Goal: Transaction & Acquisition: Purchase product/service

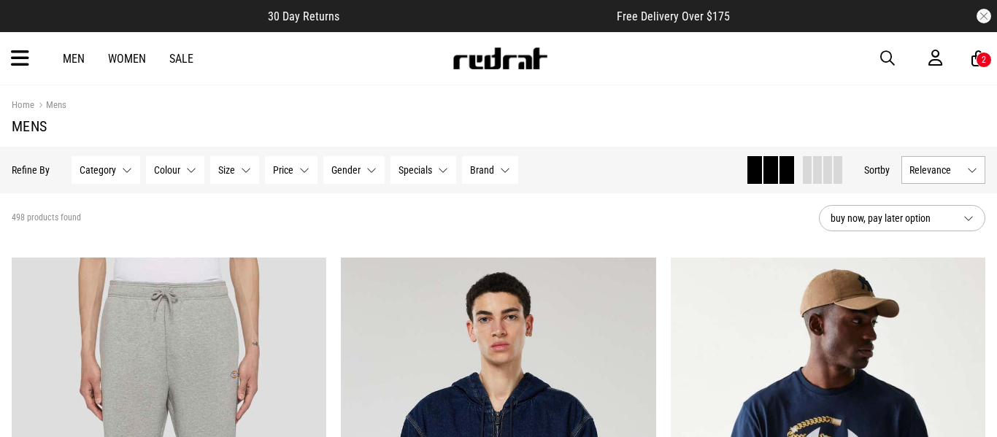
click at [893, 60] on span "button" at bounding box center [887, 59] width 15 height 18
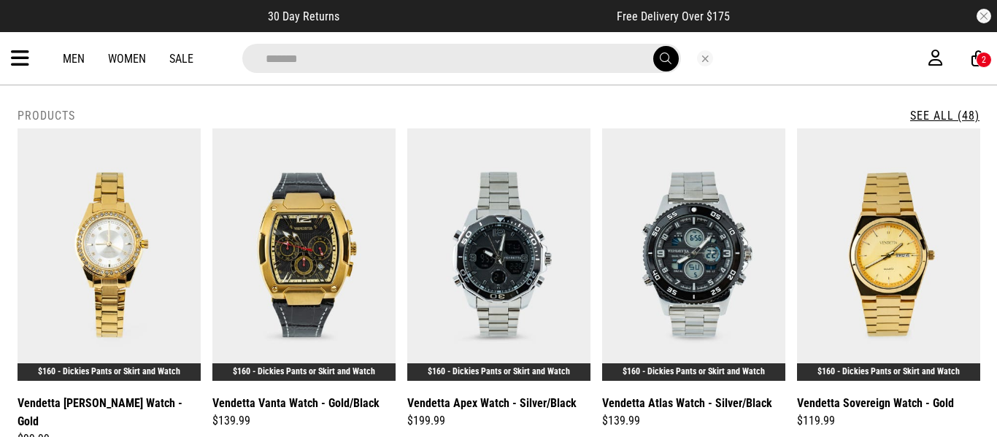
type input "*******"
click at [653, 46] on button "submit" at bounding box center [666, 59] width 26 height 26
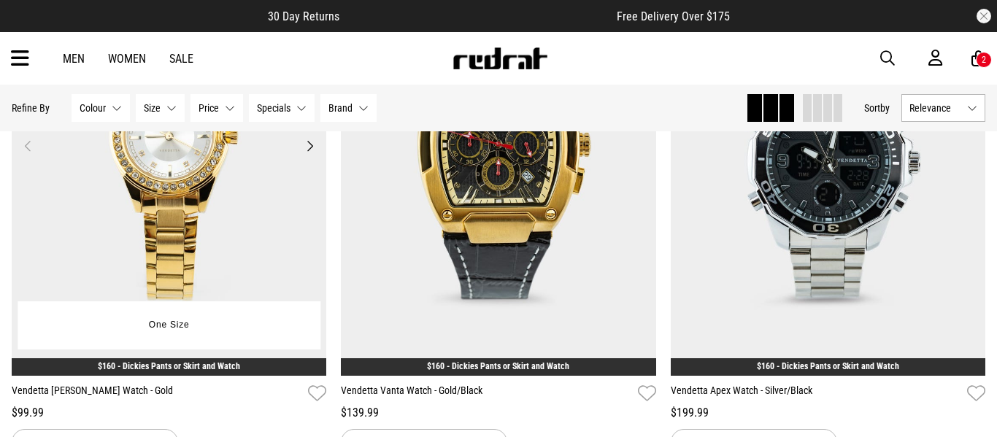
scroll to position [185, 0]
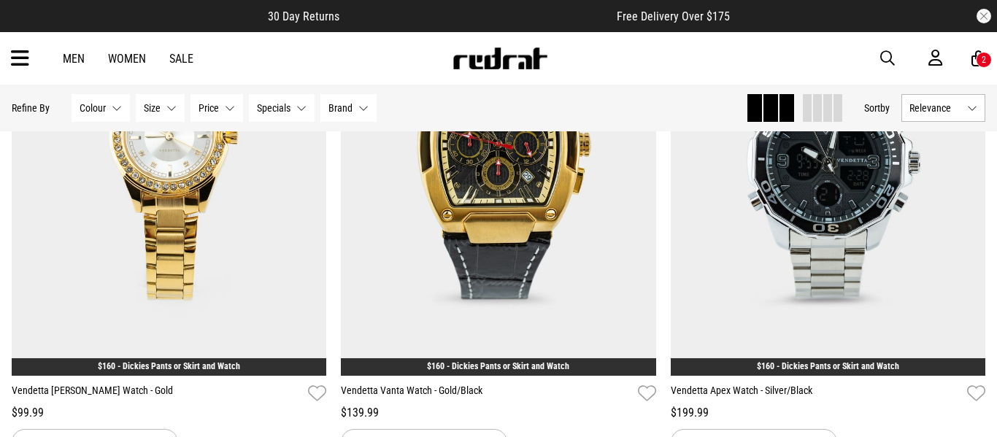
click at [979, 61] on div "2" at bounding box center [984, 60] width 16 height 16
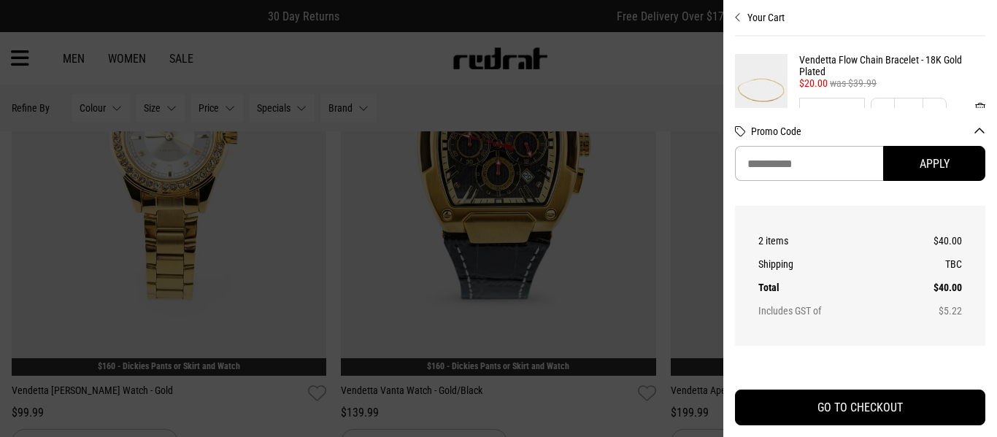
click at [979, 61] on div at bounding box center [498, 218] width 997 height 437
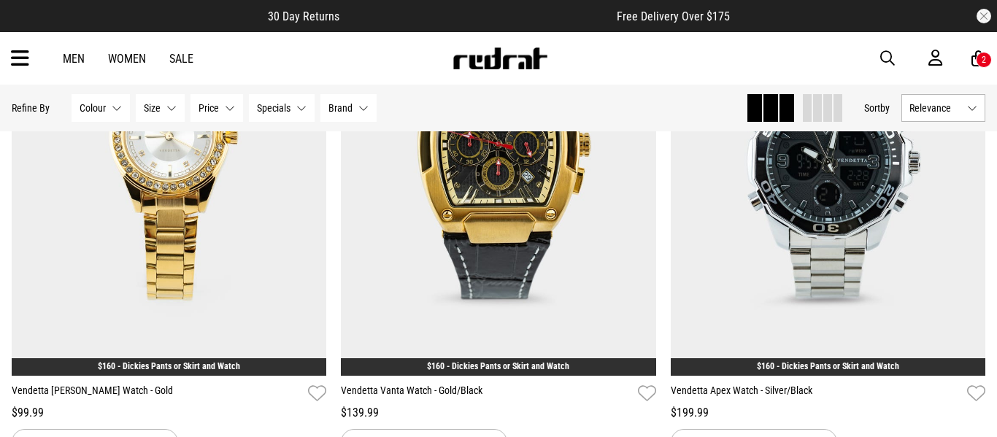
click at [983, 61] on div "2" at bounding box center [983, 60] width 4 height 10
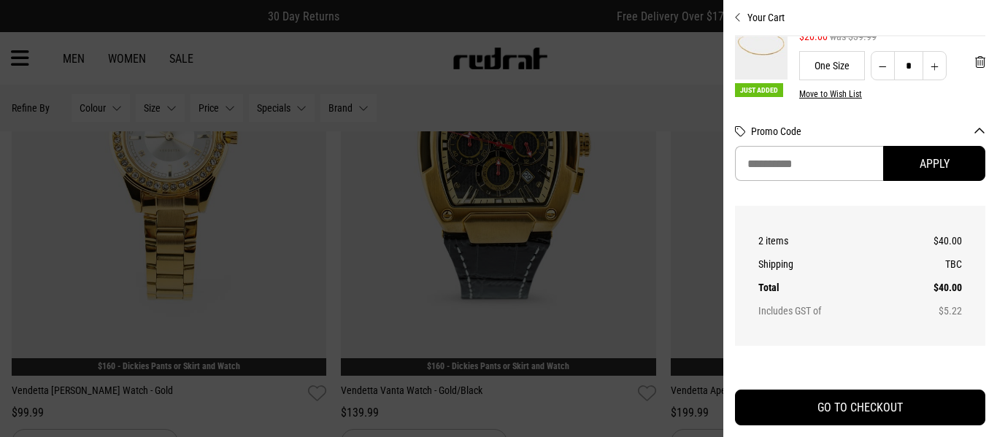
scroll to position [0, 0]
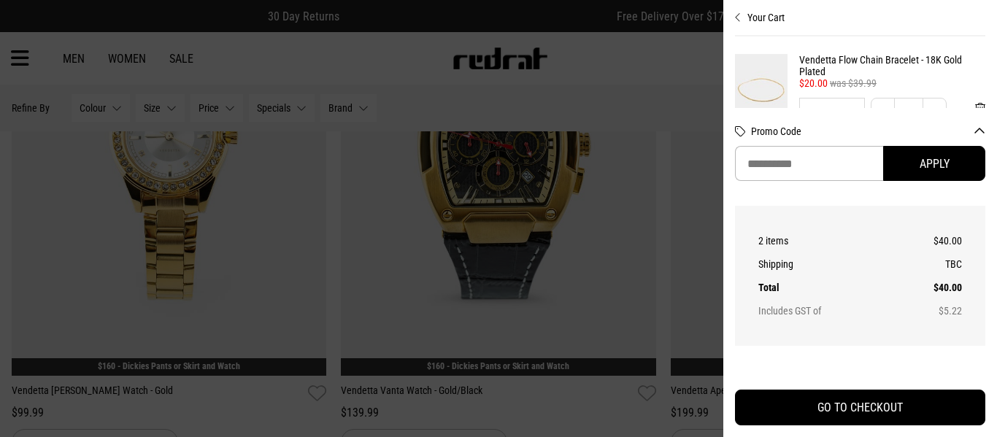
click at [614, 31] on div at bounding box center [498, 218] width 997 height 437
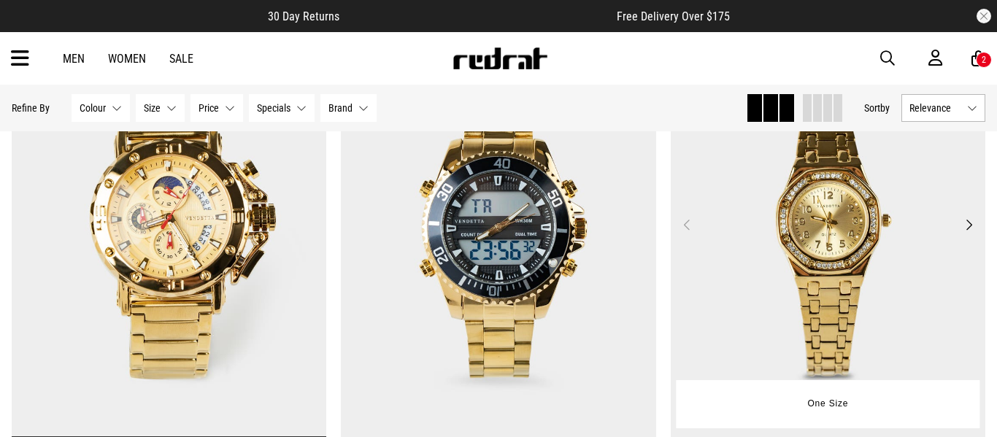
scroll to position [4075, 0]
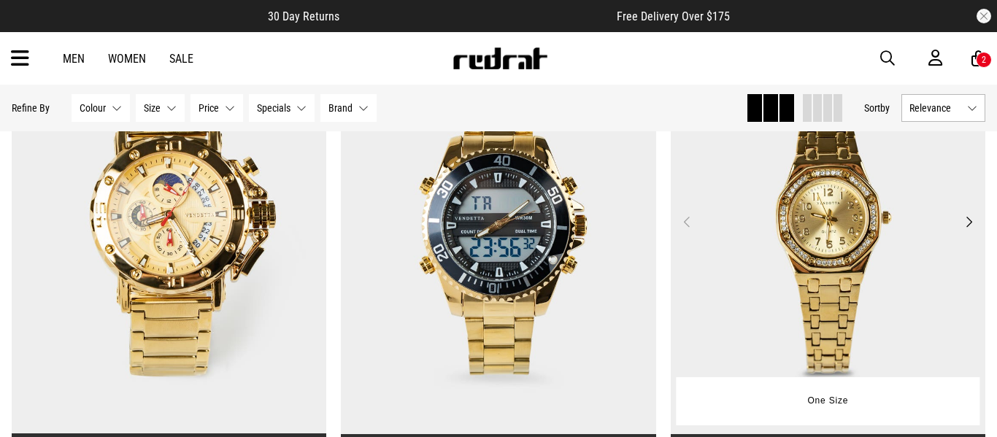
click at [975, 217] on button "Next" at bounding box center [969, 222] width 18 height 18
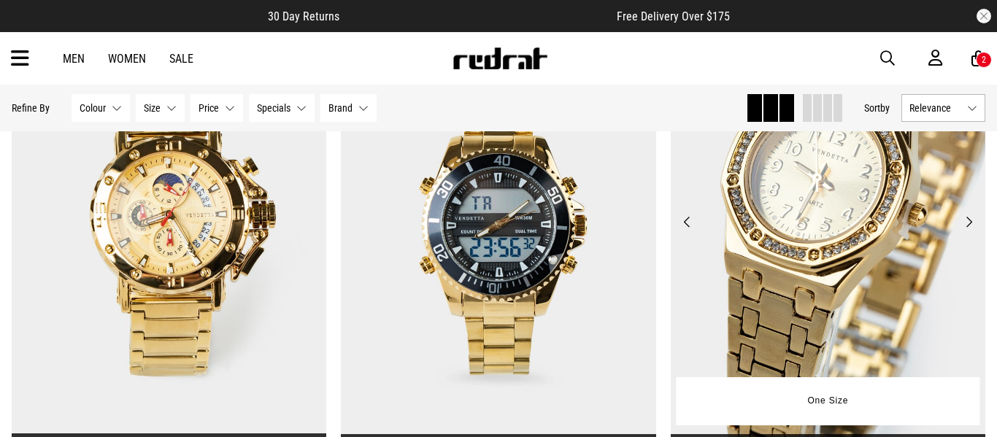
click at [973, 219] on button "Next" at bounding box center [969, 222] width 18 height 18
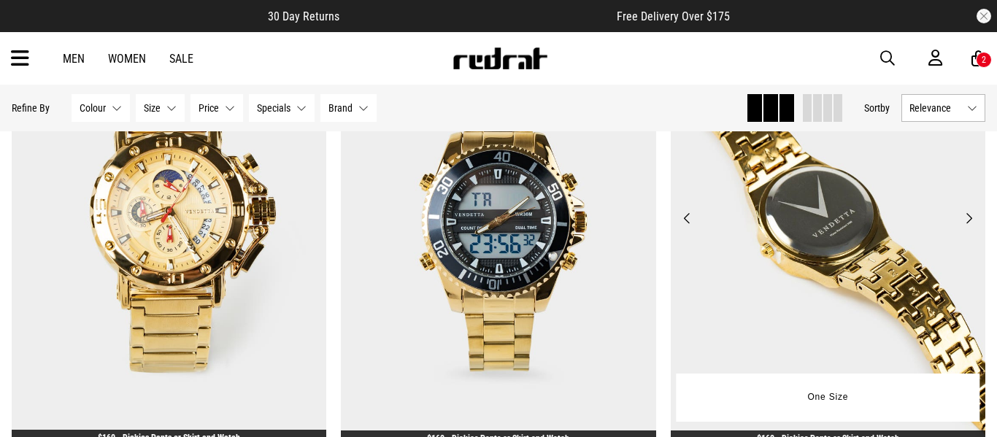
scroll to position [4078, 0]
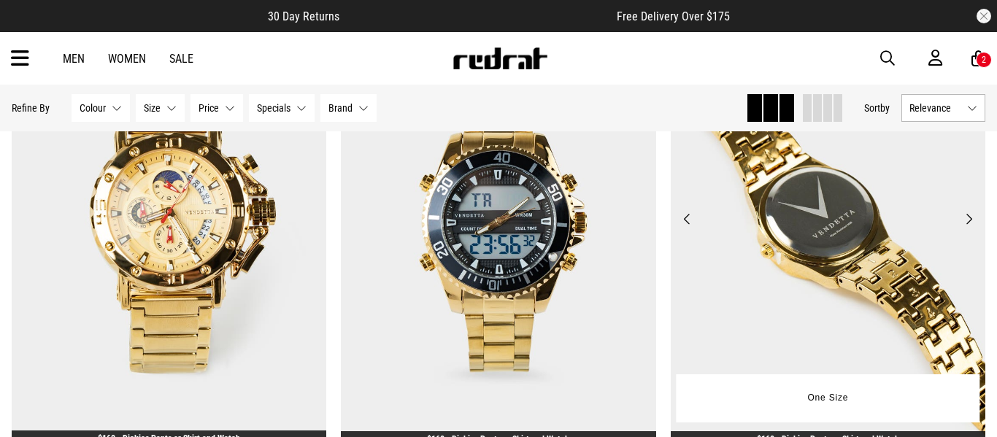
click at [977, 224] on button "Next" at bounding box center [969, 219] width 18 height 18
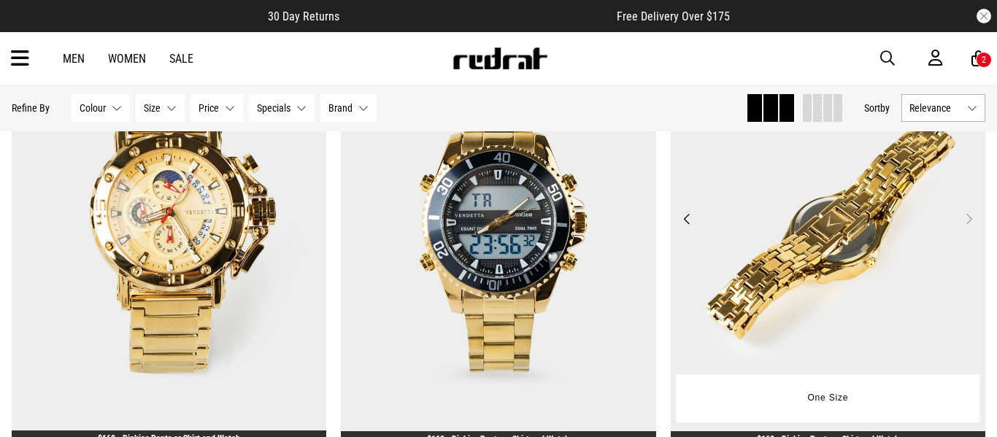
click at [974, 218] on button "Next" at bounding box center [969, 219] width 18 height 18
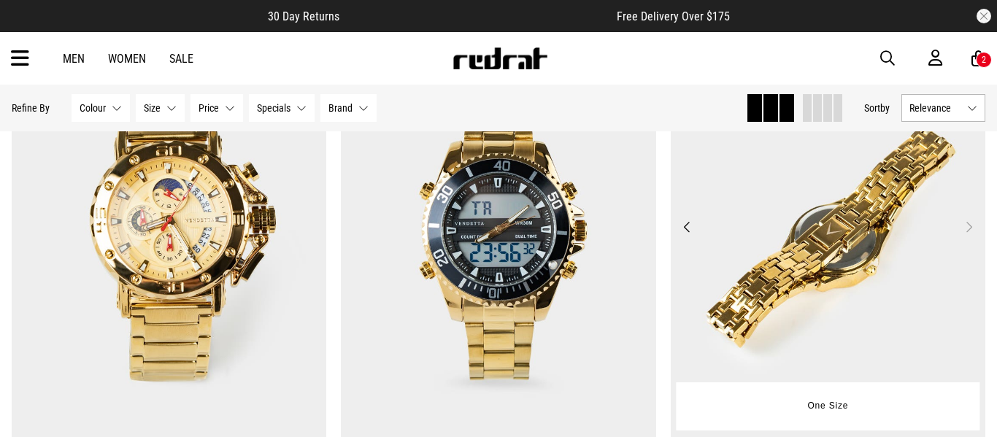
scroll to position [4068, 0]
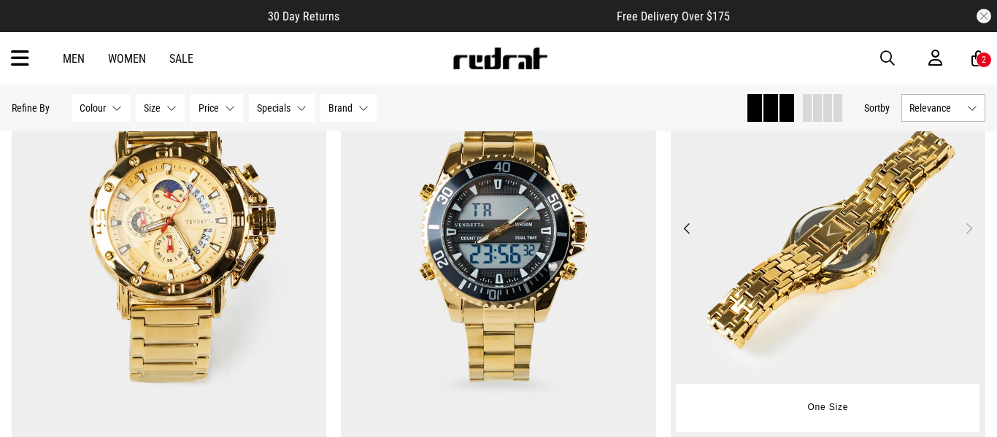
click at [693, 226] on button "Previous" at bounding box center [687, 229] width 18 height 18
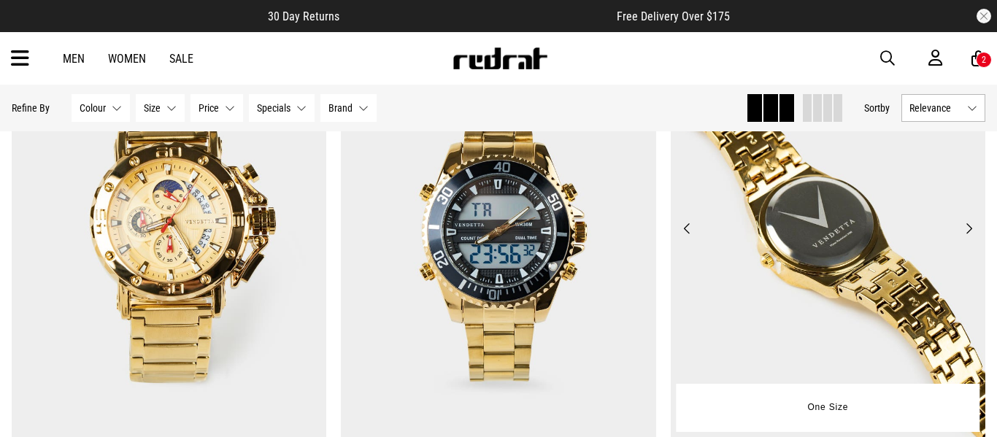
click at [688, 223] on button "Previous" at bounding box center [687, 229] width 18 height 18
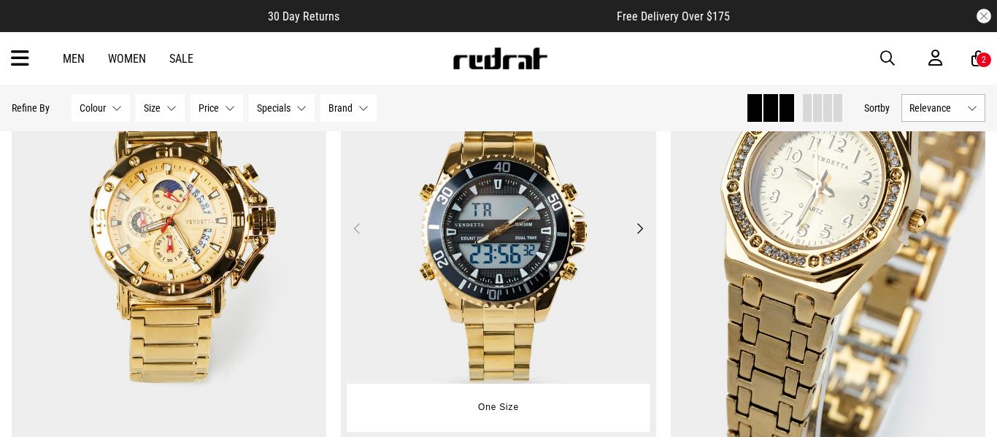
click at [638, 225] on button "Next" at bounding box center [639, 229] width 18 height 18
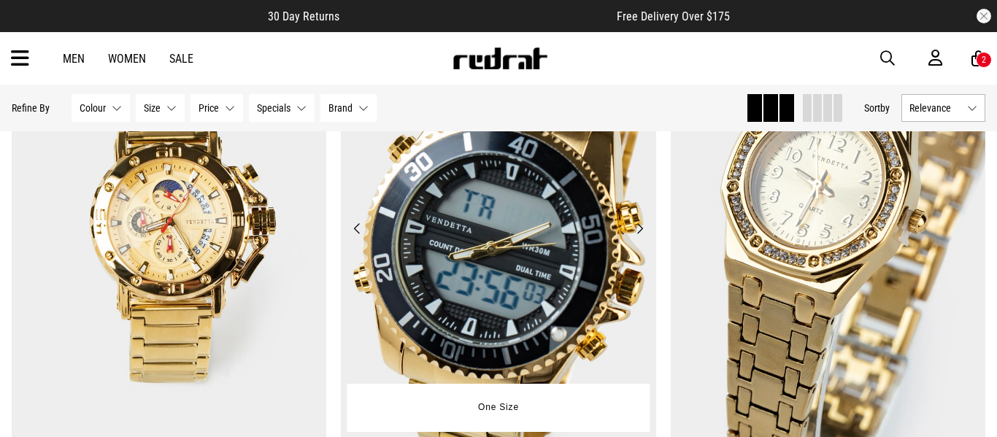
click at [638, 225] on button "Next" at bounding box center [639, 229] width 18 height 18
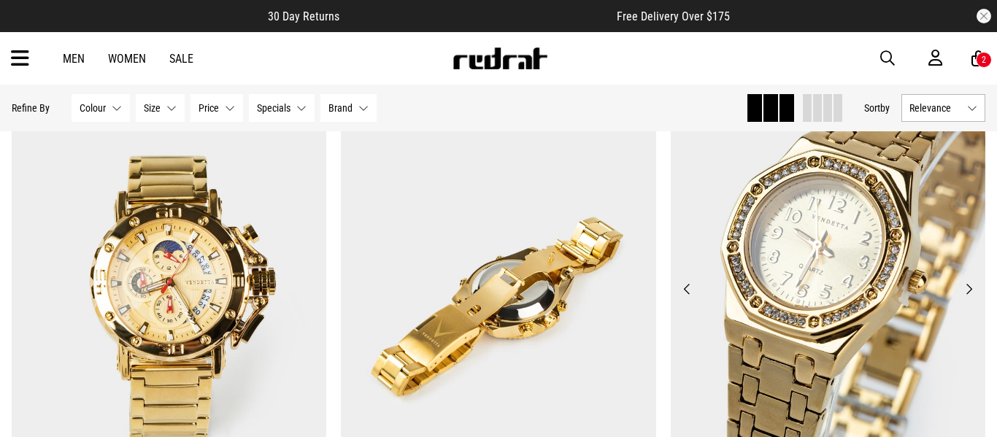
scroll to position [4006, 0]
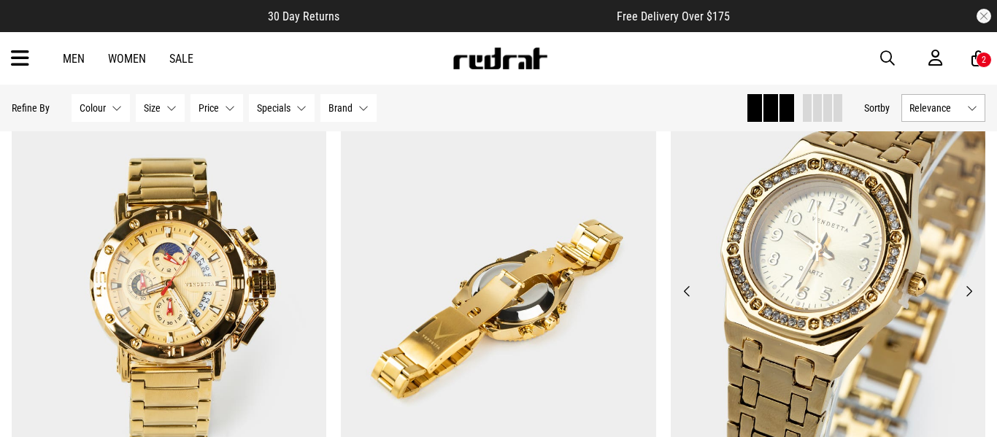
click at [965, 295] on button "Next" at bounding box center [969, 291] width 18 height 18
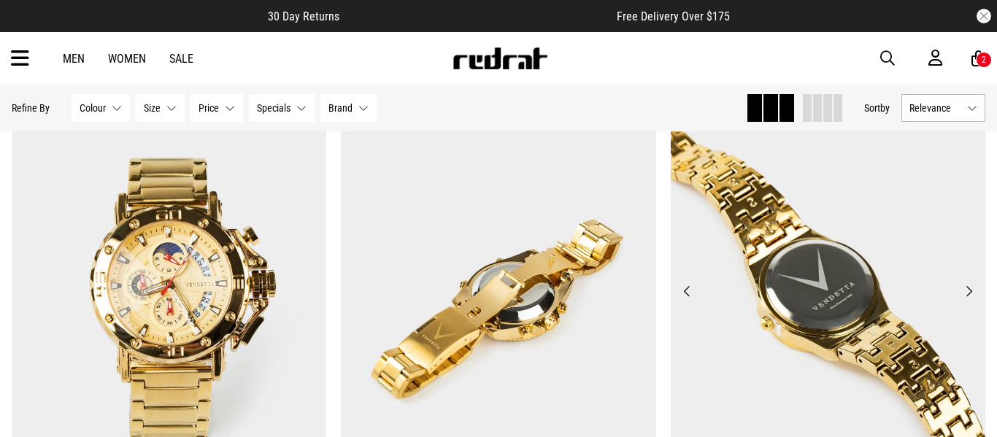
click at [965, 295] on button "Next" at bounding box center [969, 291] width 18 height 18
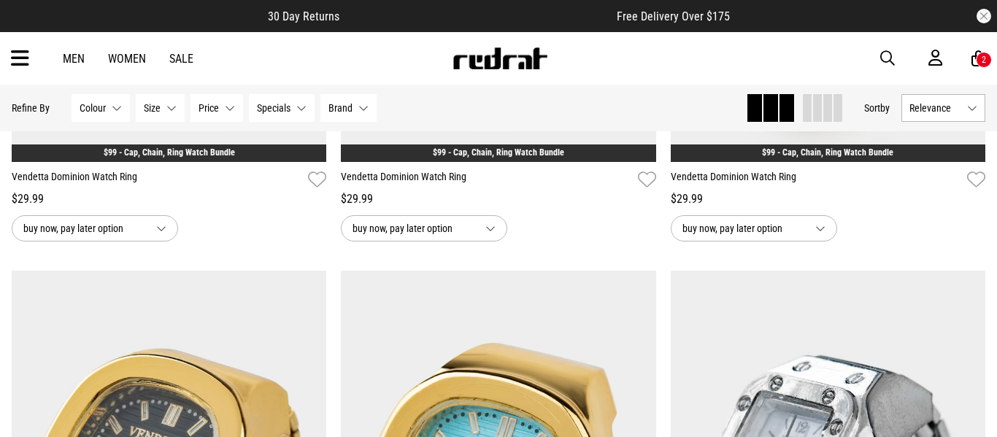
scroll to position [2688, 0]
